Goal: Task Accomplishment & Management: Complete application form

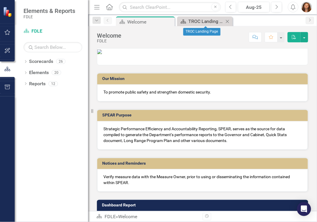
click at [204, 21] on div "TROC Landing Page" at bounding box center [206, 21] width 36 height 7
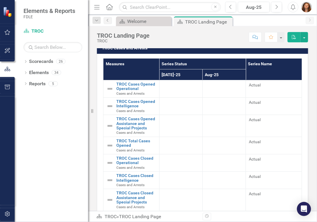
scroll to position [1154, 0]
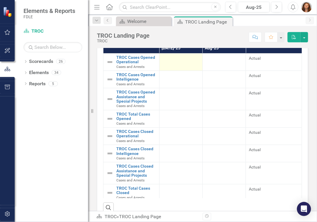
click at [179, 62] on div at bounding box center [181, 58] width 37 height 7
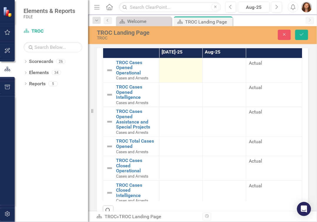
scroll to position [1158, 0]
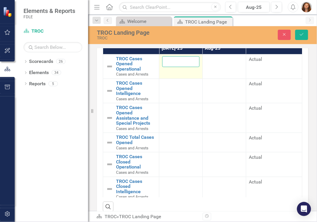
click at [179, 67] on input "number" at bounding box center [180, 61] width 37 height 11
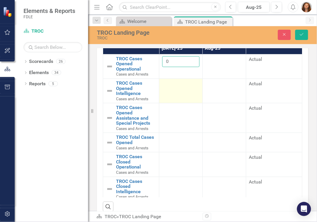
type input "0"
click at [175, 88] on div at bounding box center [180, 84] width 37 height 7
click at [175, 91] on input "number" at bounding box center [180, 86] width 37 height 11
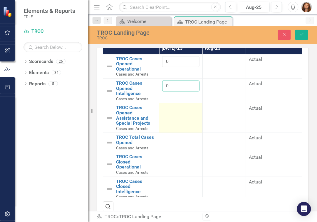
type input "0"
click at [171, 112] on div at bounding box center [180, 108] width 37 height 7
click at [171, 116] on input "number" at bounding box center [180, 110] width 37 height 11
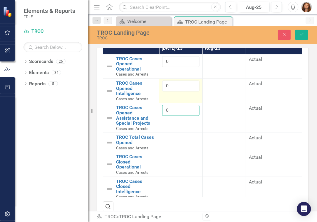
type input "0"
click at [169, 91] on input "0" at bounding box center [180, 86] width 37 height 11
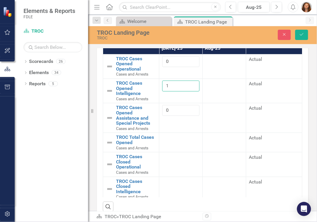
type input "1"
click at [179, 142] on div at bounding box center [180, 138] width 37 height 7
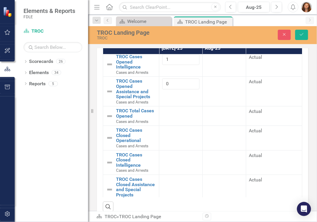
scroll to position [0, 0]
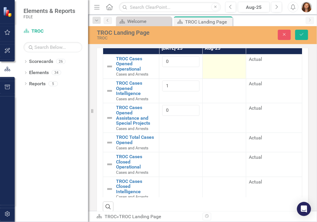
click at [224, 63] on div at bounding box center [224, 59] width 37 height 7
click at [221, 63] on div at bounding box center [224, 59] width 37 height 7
click at [221, 67] on input "number" at bounding box center [224, 61] width 37 height 11
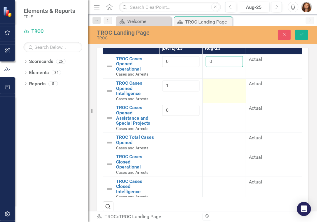
type input "0"
click at [218, 88] on div at bounding box center [224, 84] width 37 height 7
click at [218, 91] on input "number" at bounding box center [224, 86] width 37 height 11
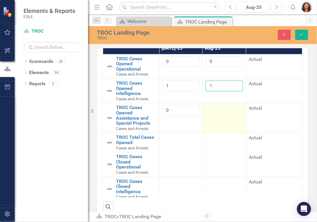
type input "1"
click at [215, 112] on div at bounding box center [224, 108] width 37 height 7
click at [215, 116] on input "number" at bounding box center [224, 110] width 37 height 11
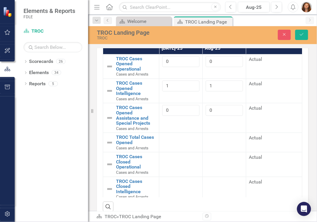
type input "0"
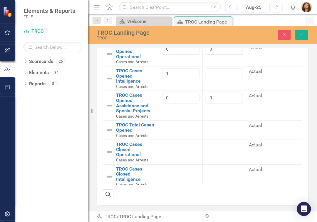
scroll to position [1158, 0]
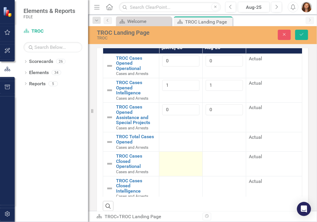
click at [177, 175] on td at bounding box center [181, 164] width 44 height 24
click at [176, 164] on input "number" at bounding box center [180, 158] width 37 height 11
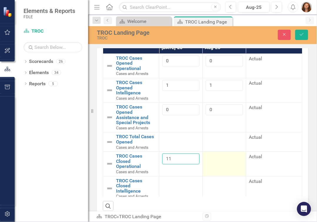
type input "11"
click at [224, 173] on td at bounding box center [225, 164] width 44 height 24
click at [224, 161] on div at bounding box center [224, 156] width 37 height 7
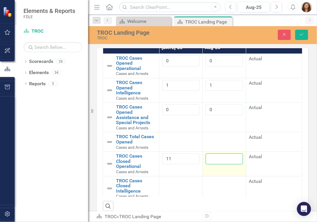
click at [215, 164] on input "number" at bounding box center [224, 158] width 37 height 11
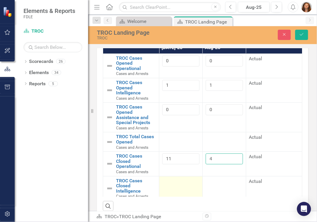
type input "4"
click at [177, 201] on td at bounding box center [181, 188] width 44 height 24
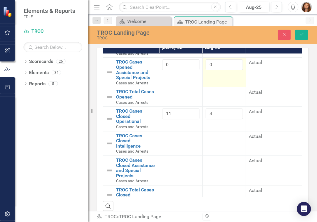
scroll to position [66, 0]
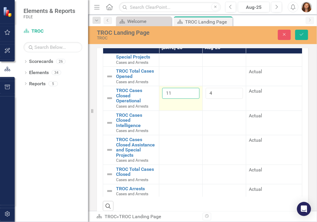
click at [167, 99] on input "11" at bounding box center [180, 93] width 37 height 11
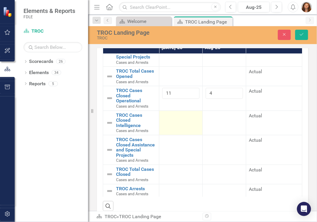
click at [173, 131] on td at bounding box center [181, 123] width 44 height 24
click at [169, 123] on input "number" at bounding box center [180, 118] width 37 height 11
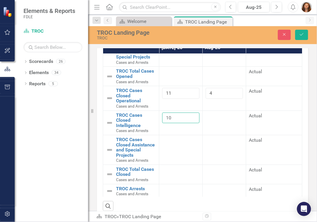
type input "10"
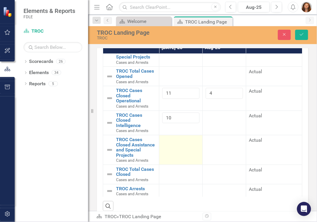
click at [170, 159] on td at bounding box center [181, 150] width 44 height 30
click at [171, 159] on td at bounding box center [181, 150] width 44 height 30
click at [173, 148] on input "number" at bounding box center [180, 142] width 37 height 11
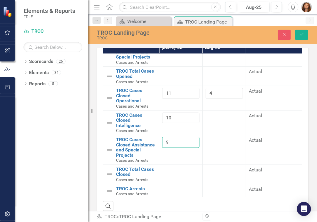
type input "9"
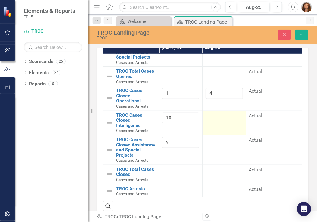
click at [225, 132] on td at bounding box center [225, 123] width 44 height 24
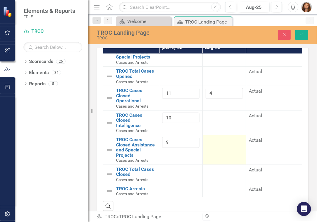
click at [217, 156] on td at bounding box center [225, 150] width 44 height 30
click at [217, 148] on input "number" at bounding box center [224, 142] width 37 height 11
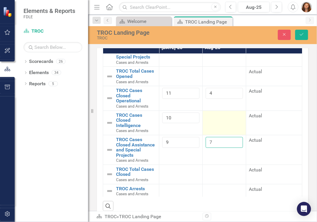
type input "7"
click at [206, 131] on td at bounding box center [225, 123] width 44 height 24
click at [209, 123] on input "number" at bounding box center [224, 118] width 37 height 11
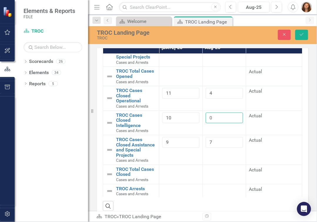
type input "0"
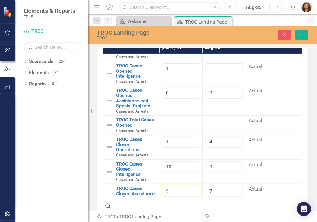
scroll to position [0, 0]
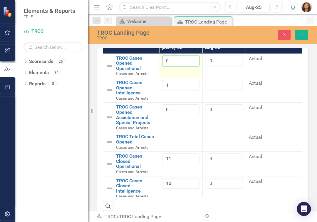
click at [168, 66] on input "0" at bounding box center [180, 61] width 37 height 11
type input "11"
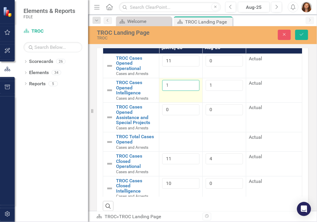
click at [169, 91] on input "1" at bounding box center [180, 85] width 37 height 11
type input "10"
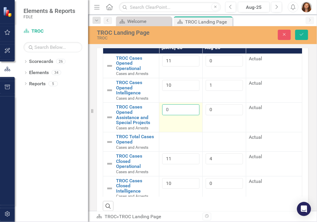
click at [170, 115] on input "0" at bounding box center [180, 109] width 37 height 11
type input "9"
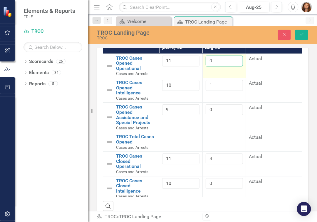
click at [213, 66] on input "0" at bounding box center [224, 61] width 37 height 11
type input "8"
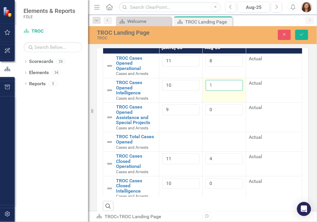
click at [213, 91] on input "1" at bounding box center [224, 85] width 37 height 11
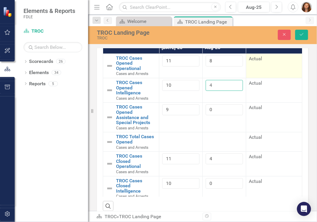
type input "4"
click at [283, 89] on tbody "TROC Cases Opened Operational Cases and Arrests Edit Edit Measure Link Open Ele…" at bounding box center [202, 159] width 199 height 210
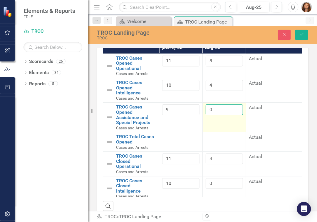
click at [217, 115] on input "0" at bounding box center [224, 109] width 37 height 11
type input "4"
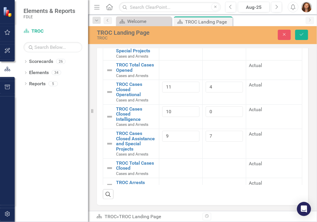
scroll to position [66, 0]
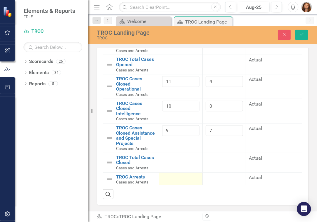
click at [168, 174] on div at bounding box center [180, 177] width 37 height 7
click at [168, 174] on input "number" at bounding box center [180, 179] width 37 height 11
type input "11"
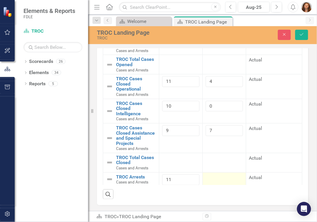
click at [218, 175] on div at bounding box center [224, 177] width 37 height 7
click at [217, 175] on div at bounding box center [224, 177] width 37 height 7
click at [217, 174] on div at bounding box center [224, 177] width 37 height 7
click at [218, 175] on input "number" at bounding box center [224, 179] width 37 height 11
type input "3"
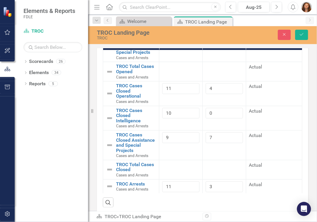
scroll to position [1185, 0]
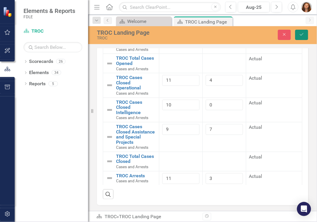
click at [300, 36] on icon "Save" at bounding box center [301, 34] width 5 height 4
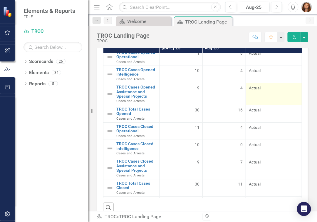
scroll to position [0, 0]
